Goal: Task Accomplishment & Management: Use online tool/utility

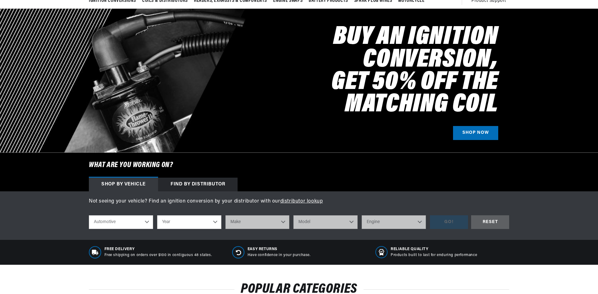
scroll to position [0, 389]
click at [174, 181] on div "Find by Distributor" at bounding box center [197, 185] width 79 height 14
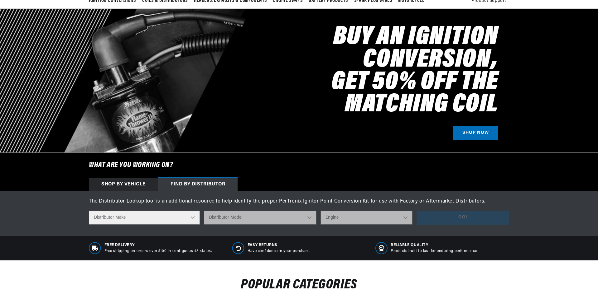
click at [191, 218] on select "Distributor Make" at bounding box center [144, 218] width 111 height 14
click at [190, 218] on select "Distributor Make" at bounding box center [144, 218] width 111 height 14
click at [121, 183] on div "Shop by vehicle" at bounding box center [123, 185] width 69 height 14
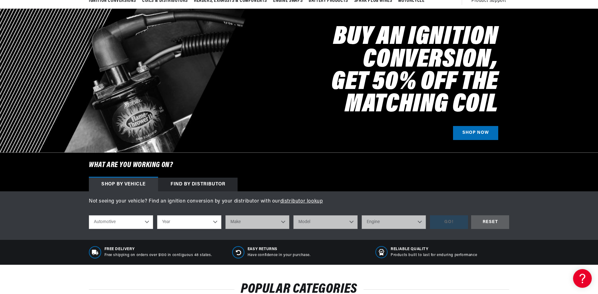
scroll to position [0, 0]
click at [145, 222] on select "Automotive Agricultural Industrial Marine Motorcycle" at bounding box center [121, 223] width 64 height 14
click at [89, 216] on select "Automotive Agricultural Industrial Marine Motorcycle" at bounding box center [121, 223] width 64 height 14
click at [215, 221] on select "Year 2022 2021 2020 2019 2018 2017 2016 2015 2014 2013 2012 2011 2010 2009 2008…" at bounding box center [189, 223] width 64 height 14
select select "1992"
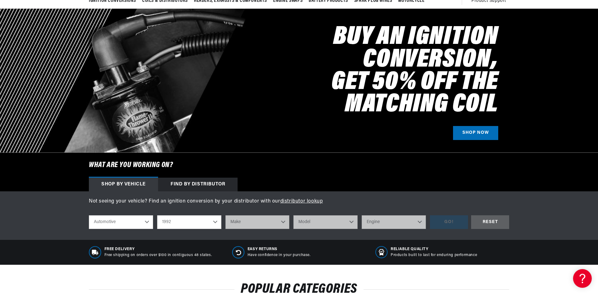
click at [157, 216] on select "Year 2022 2021 2020 2019 2018 2017 2016 2015 2014 2013 2012 2011 2010 2009 2008…" at bounding box center [189, 223] width 64 height 14
click at [279, 221] on select "Make Buick Cadillac Chevrolet Chrysler Dodge Ford GMC Hyundai Isuzu Jeep Lincol…" at bounding box center [257, 223] width 64 height 14
click at [215, 223] on select "2022 2021 2020 2019 2018 2017 2016 2015 2014 2013 2012 2011 2010 2009 2008 2007…" at bounding box center [189, 223] width 64 height 14
click at [157, 216] on select "2022 2021 2020 2019 2018 2017 2016 2015 2014 2013 2012 2011 2010 2009 2008 2007…" at bounding box center [189, 223] width 64 height 14
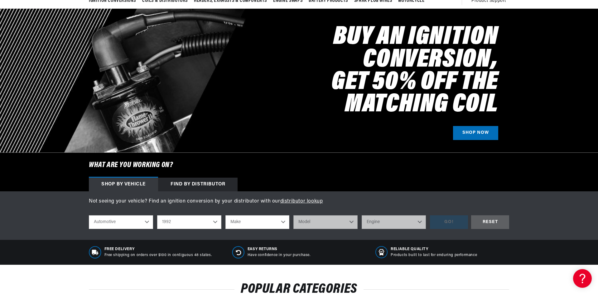
select select "1990"
click at [282, 223] on select "Make Buick Cadillac Chevrolet Chrysler Dodge Ford GMC Hyundai Isuzu Jeep Lincol…" at bounding box center [257, 223] width 64 height 14
select select "Toyota"
click at [225, 216] on select "Make Buick Cadillac Chevrolet Chrysler Dodge Ford GMC Hyundai Isuzu Jeep Lincol…" at bounding box center [257, 223] width 64 height 14
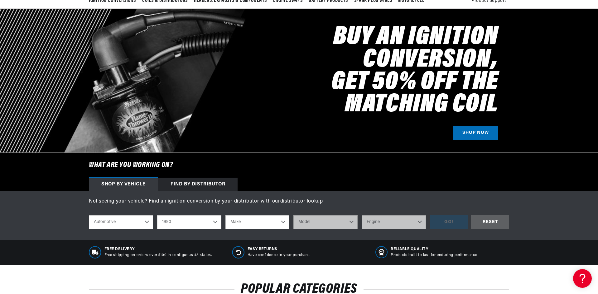
select select "Toyota"
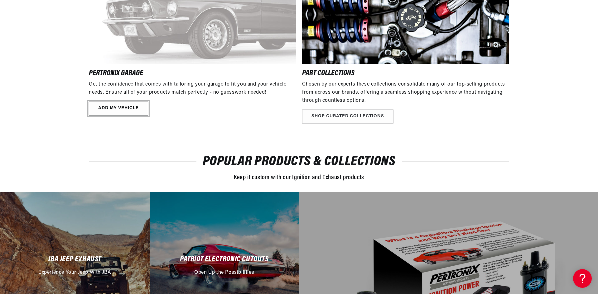
click at [114, 111] on link "ADD MY VEHICLE" at bounding box center [118, 109] width 59 height 14
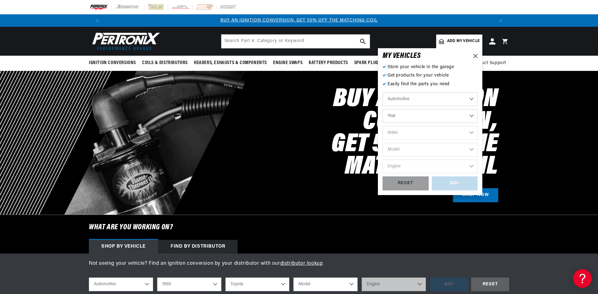
click at [405, 98] on select "Automotive Agricultural Industrial Marine Motorcycle" at bounding box center [429, 100] width 95 height 14
click at [382, 93] on select "Automotive Agricultural Industrial Marine Motorcycle" at bounding box center [429, 100] width 95 height 14
click at [401, 114] on select "Year 2022 2021 2020 2019 2018 2017 2016 2015 2014 2013 2012 2011 2010 2009 2008…" at bounding box center [429, 116] width 95 height 14
select select "1992"
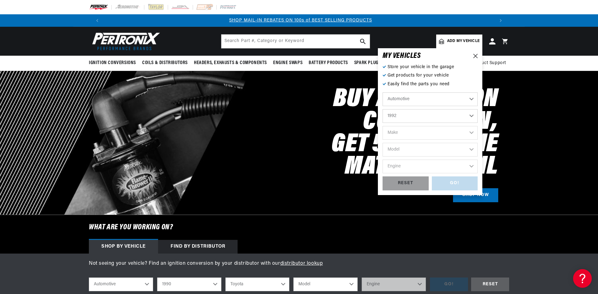
click at [382, 109] on select "Year 2022 2021 2020 2019 2018 2017 2016 2015 2014 2013 2012 2011 2010 2009 2008…" at bounding box center [429, 116] width 95 height 14
select select "1992"
click at [405, 133] on select "Make Buick Cadillac Chevrolet Chrysler Dodge Ford GMC Hyundai Isuzu Jeep Lincol…" at bounding box center [429, 133] width 95 height 14
click at [434, 120] on select "2022 2021 2020 2019 2018 2017 2016 2015 2014 2013 2012 2011 2010 2009 2008 2007…" at bounding box center [429, 116] width 95 height 14
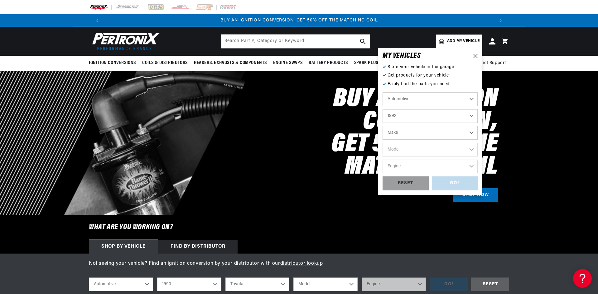
click at [510, 109] on div at bounding box center [299, 143] width 598 height 144
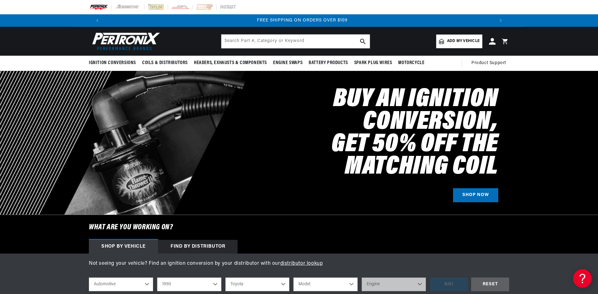
click at [491, 40] on icon at bounding box center [491, 41] width 7 height 7
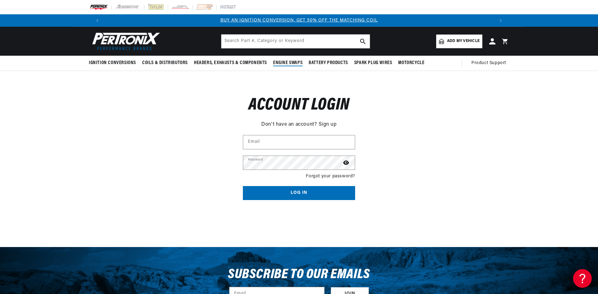
drag, startPoint x: 112, startPoint y: 115, endPoint x: 305, endPoint y: 70, distance: 198.2
click at [112, 115] on div "Reset your password Don't have an account? Sign up Email Submit Cancel Account …" at bounding box center [299, 143] width 598 height 145
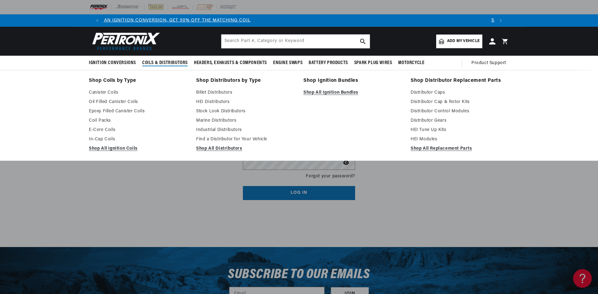
click at [158, 61] on span "Coils & Distributors" at bounding box center [164, 63] width 45 height 7
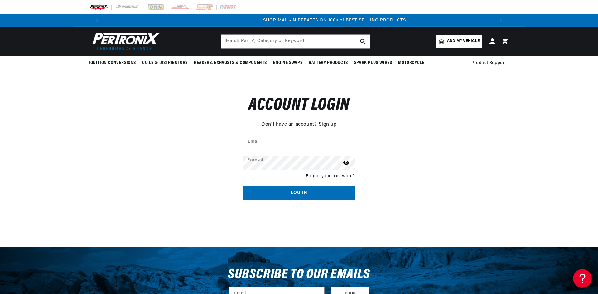
scroll to position [0, 389]
click at [175, 42] on header "BETTER SEARCH RESULTS Add your vehicle's year, make, and model to find parts be…" at bounding box center [298, 41] width 451 height 29
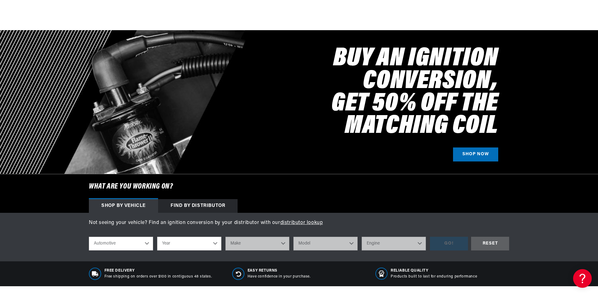
scroll to position [156, 0]
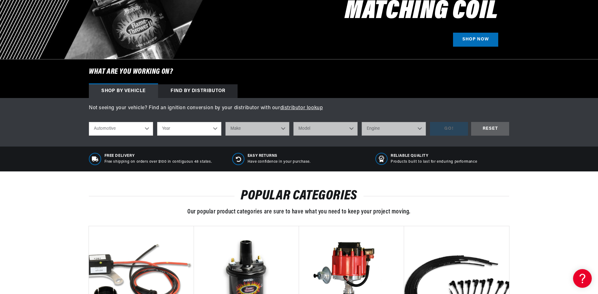
click at [120, 133] on select "Automotive Agricultural Industrial Marine Motorcycle" at bounding box center [121, 129] width 64 height 14
click at [74, 151] on div "Free Delivery Free shipping on orders over $100 in contiguous 48 states. Easy R…" at bounding box center [299, 159] width 598 height 25
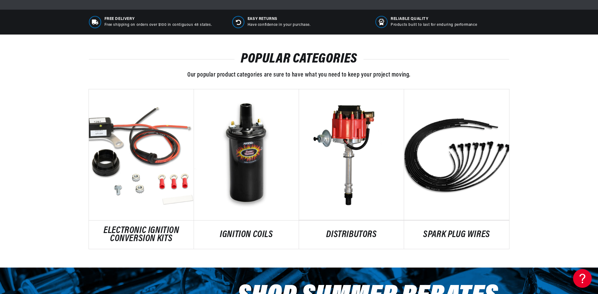
scroll to position [312, 0]
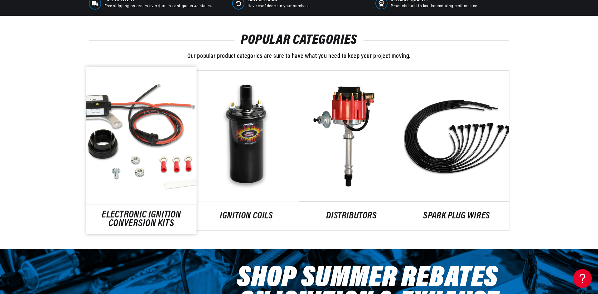
click at [141, 217] on link "ELECTRONIC IGNITION CONVERSION KITS" at bounding box center [141, 220] width 110 height 17
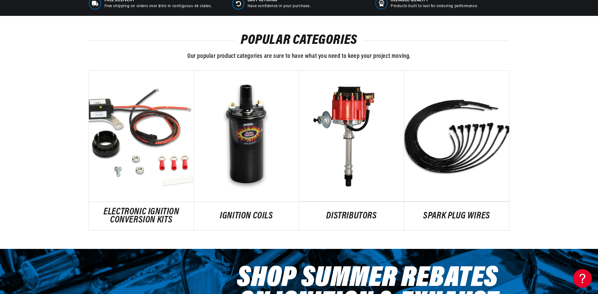
scroll to position [0, 31]
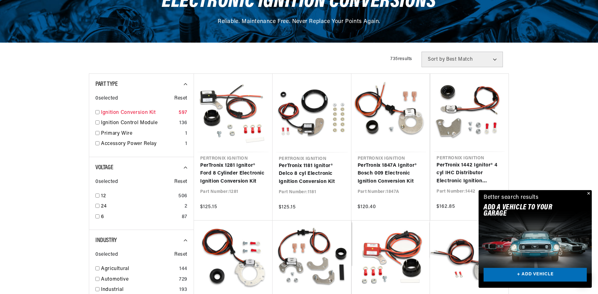
scroll to position [0, 389]
click at [97, 113] on input "checkbox" at bounding box center [97, 112] width 4 height 4
checkbox input "true"
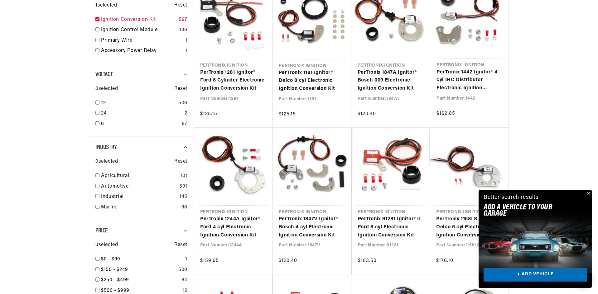
scroll to position [187, 0]
click at [98, 101] on input "checkbox" at bounding box center [97, 102] width 4 height 4
checkbox input "true"
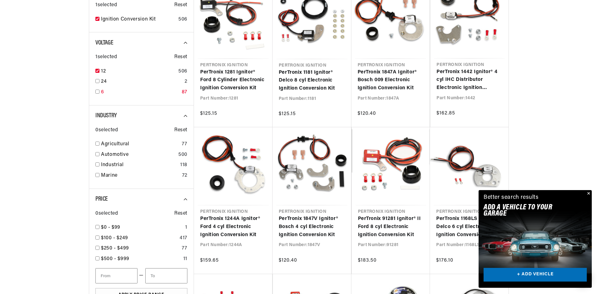
scroll to position [218, 0]
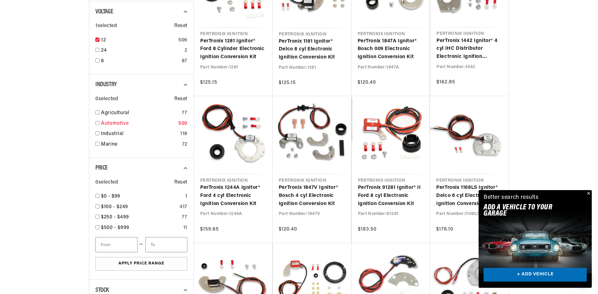
click at [98, 123] on input "checkbox" at bounding box center [97, 123] width 4 height 4
click at [97, 124] on div at bounding box center [141, 140] width 105 height 383
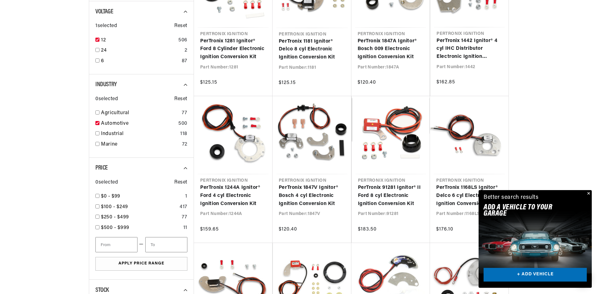
checkbox input "true"
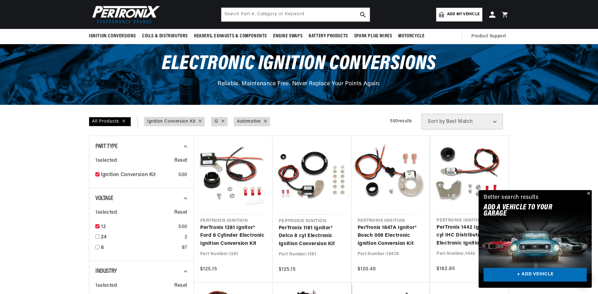
click at [441, 119] on span "Sort by" at bounding box center [435, 121] width 17 height 5
click at [494, 120] on select "Best Match Featured Name, A-Z Name, Z-A Price, Low to High Price, High to Low" at bounding box center [461, 122] width 81 height 16
click at [361, 117] on div "All Products Part Type : Ignition Conversion Kit Voltage : 12 Industry : Automo…" at bounding box center [299, 122] width 420 height 16
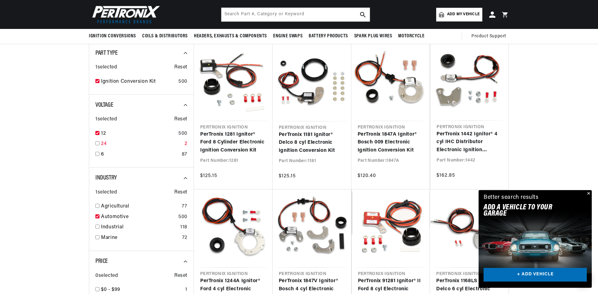
scroll to position [93, 0]
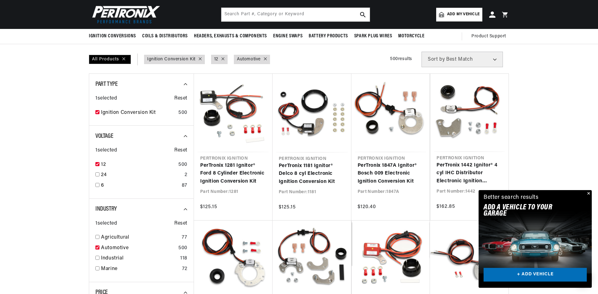
click at [185, 83] on icon at bounding box center [187, 84] width 8 height 8
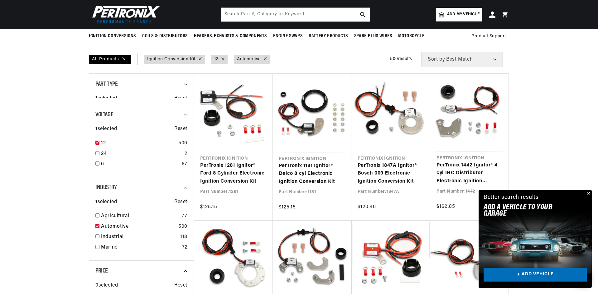
scroll to position [0, 778]
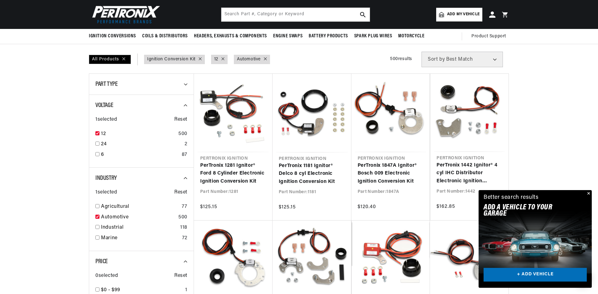
click at [186, 84] on icon at bounding box center [185, 84] width 3 height 2
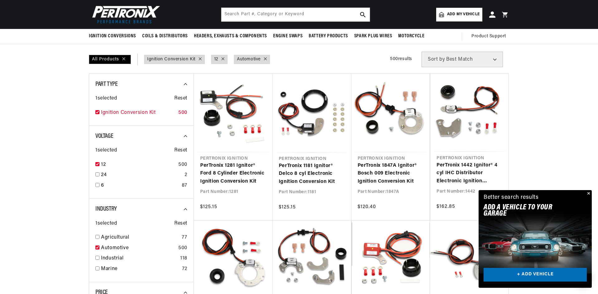
click at [98, 112] on input "checkbox" at bounding box center [97, 112] width 4 height 4
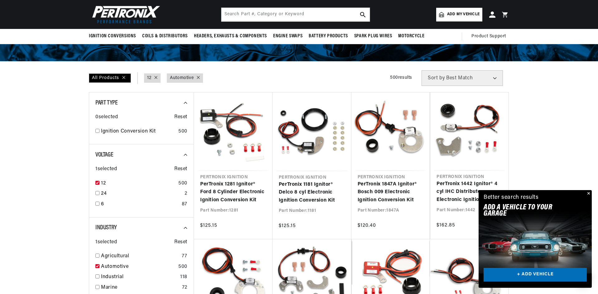
scroll to position [62, 0]
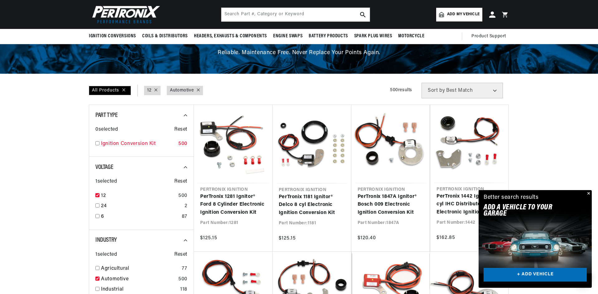
click at [98, 142] on input "checkbox" at bounding box center [97, 143] width 4 height 4
checkbox input "true"
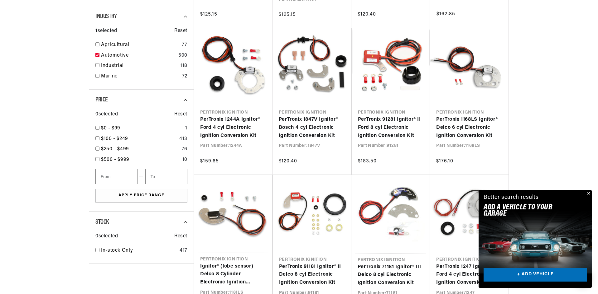
scroll to position [374, 0]
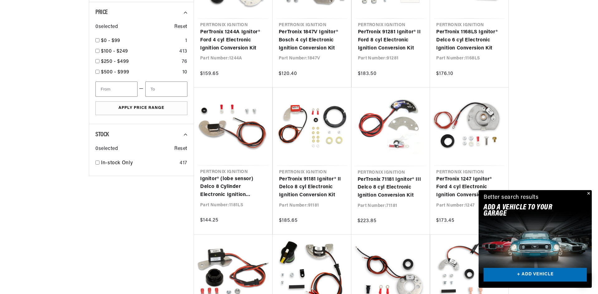
drag, startPoint x: 588, startPoint y: 192, endPoint x: 517, endPoint y: 183, distance: 71.9
click at [588, 192] on button "Close" at bounding box center [587, 193] width 7 height 7
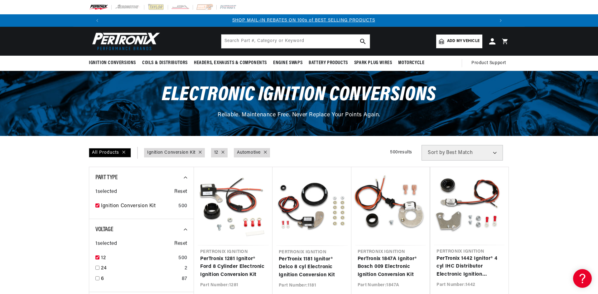
scroll to position [0, 389]
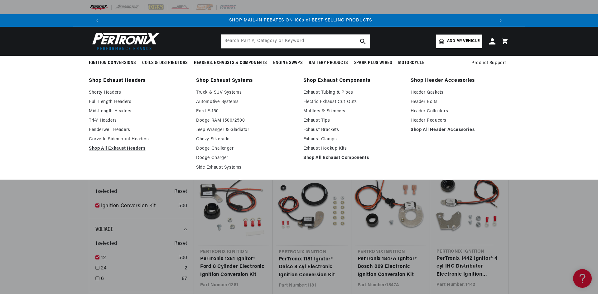
click at [561, 108] on div "Shop Exhaust Headers Shorty Headers Full-Length Headers Mid-Length Headers Tri-…" at bounding box center [299, 125] width 598 height 110
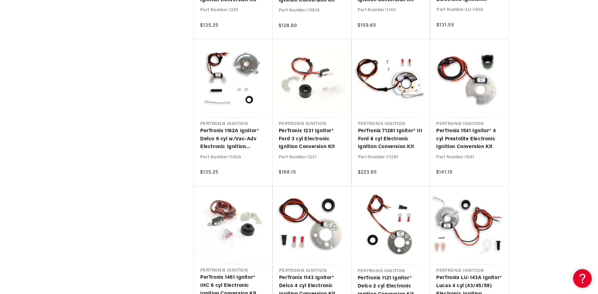
scroll to position [0, 778]
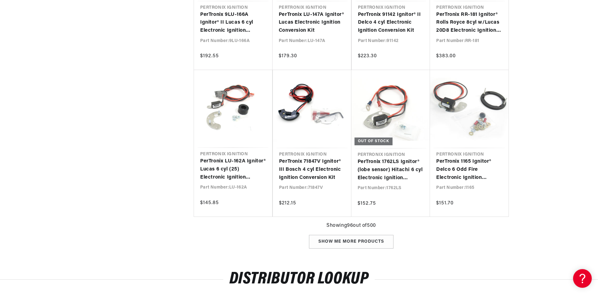
scroll to position [3043, 0]
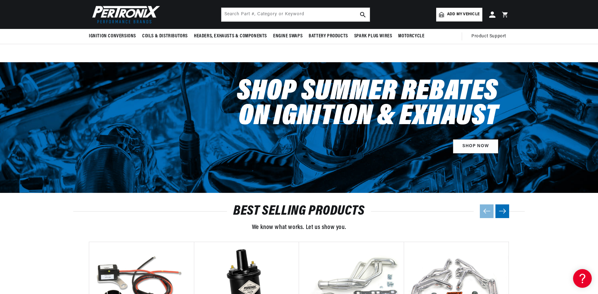
scroll to position [343, 0]
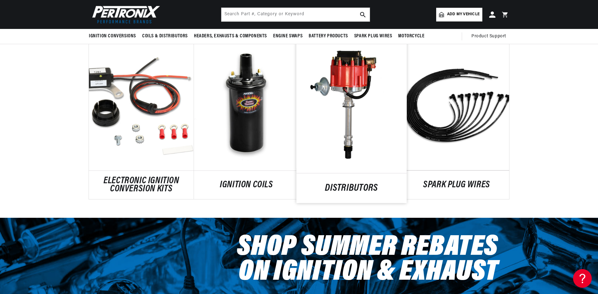
click at [345, 184] on link "DISTRIBUTORS" at bounding box center [351, 188] width 110 height 8
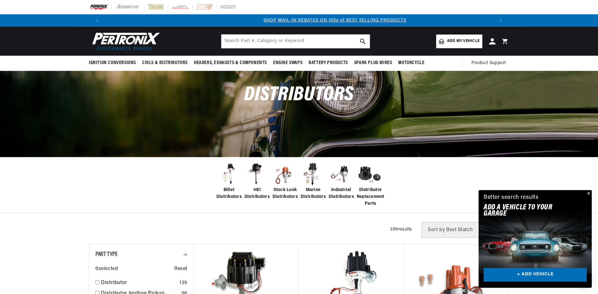
scroll to position [0, 389]
click at [284, 194] on span "Stock Look Distributors" at bounding box center [284, 194] width 25 height 14
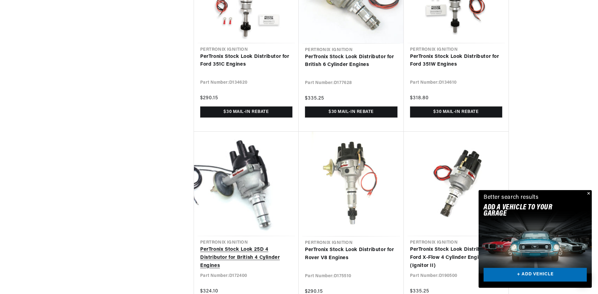
scroll to position [871, 0]
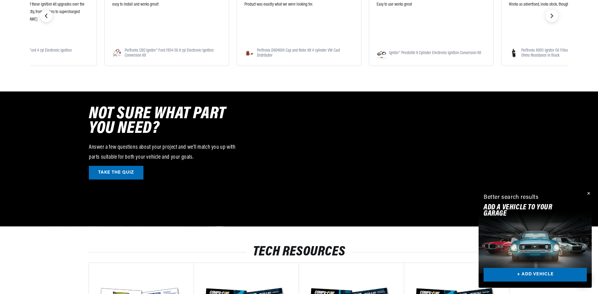
scroll to position [1745, 0]
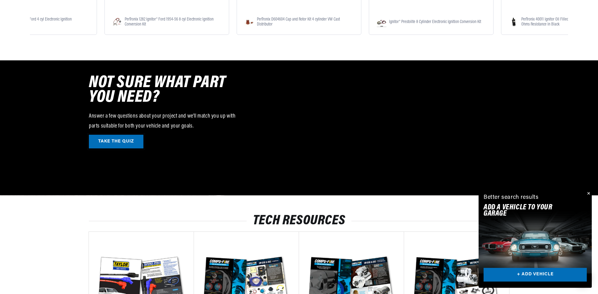
click at [118, 140] on link "TAKE THE QUIZ" at bounding box center [116, 142] width 55 height 14
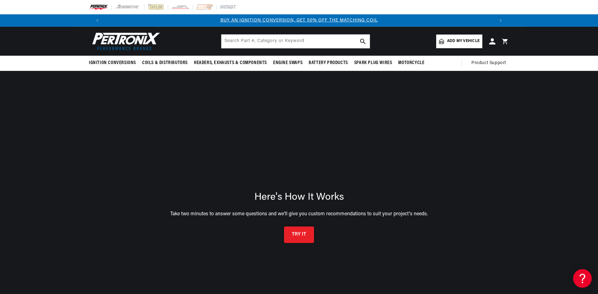
click at [297, 236] on button "TRY IT" at bounding box center [299, 235] width 30 height 17
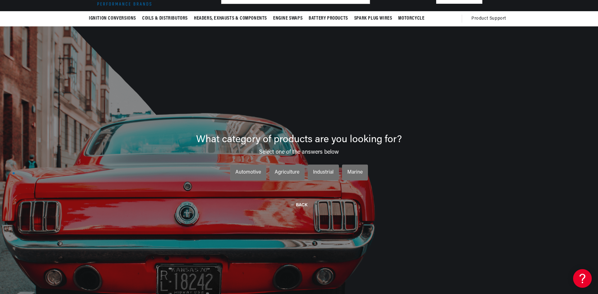
scroll to position [0, 389]
click at [241, 171] on div "Automotive" at bounding box center [248, 173] width 26 height 8
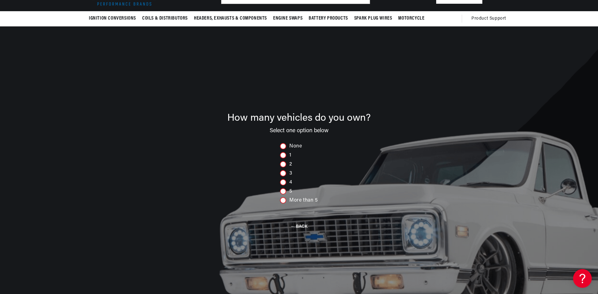
click at [282, 158] on div at bounding box center [283, 155] width 6 height 6
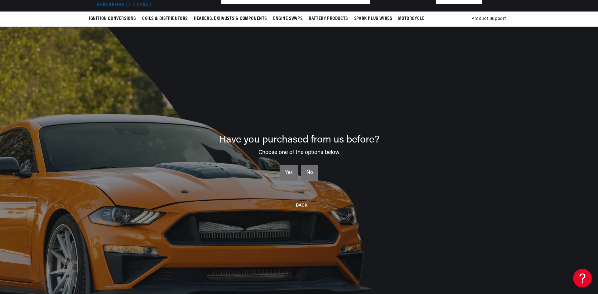
scroll to position [0, 778]
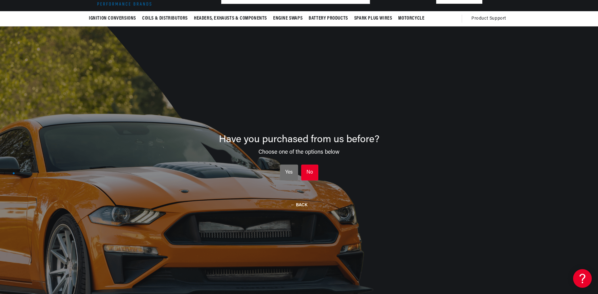
click at [308, 173] on div "No" at bounding box center [309, 173] width 7 height 8
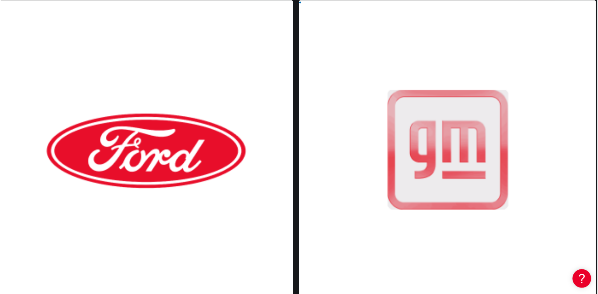
scroll to position [138, 0]
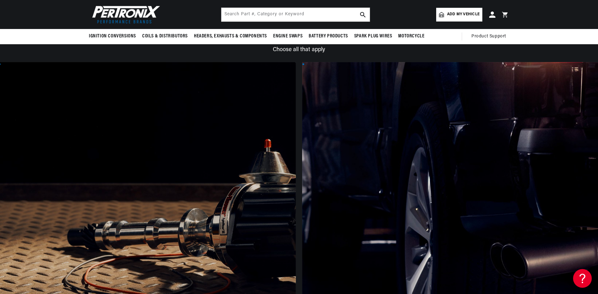
scroll to position [45, 0]
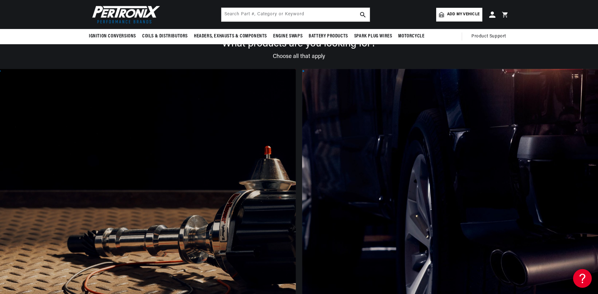
click at [124, 183] on div at bounding box center [146, 225] width 297 height 312
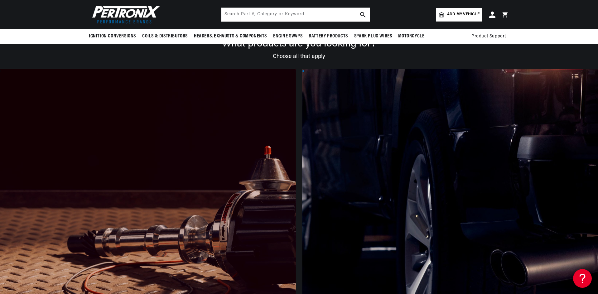
scroll to position [0, 389]
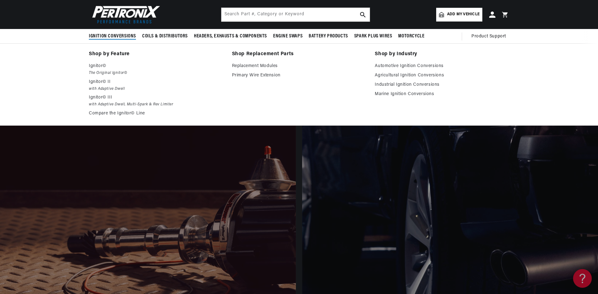
click at [108, 34] on span "Ignition Conversions" at bounding box center [112, 36] width 47 height 7
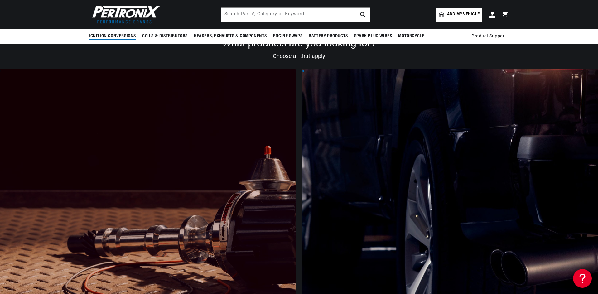
click at [115, 35] on span "Ignition Conversions" at bounding box center [112, 36] width 47 height 7
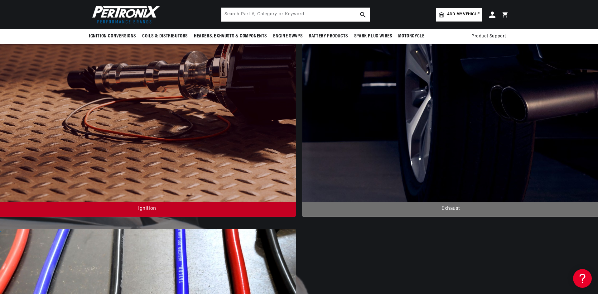
scroll to position [193, 0]
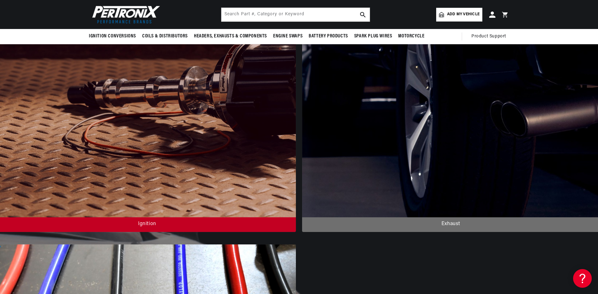
type input "[EMAIL_ADDRESS][DOMAIN_NAME]"
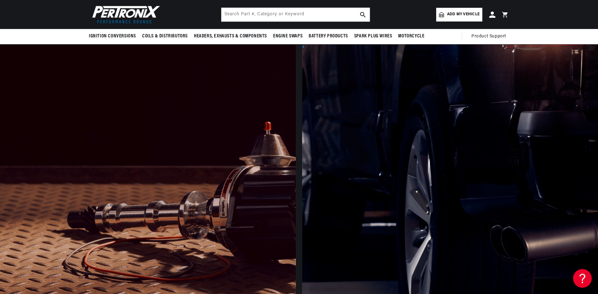
scroll to position [0, 345]
